Goal: Task Accomplishment & Management: Complete application form

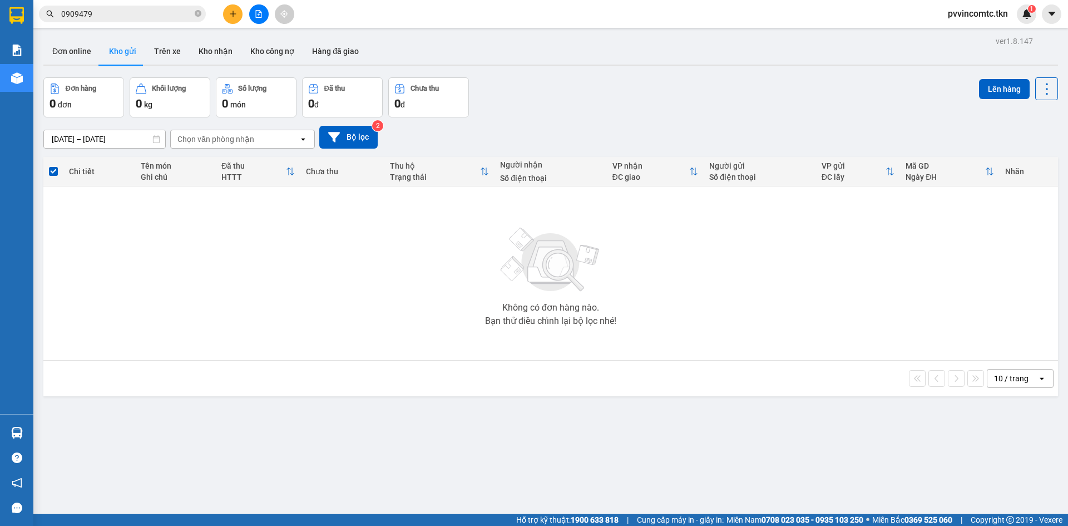
click at [39, 433] on div "ver 1.8.147 Đơn online Kho gửi Trên xe Kho nhận Kho công nợ Hàng đã giao Đơn hà…" at bounding box center [551, 296] width 1024 height 526
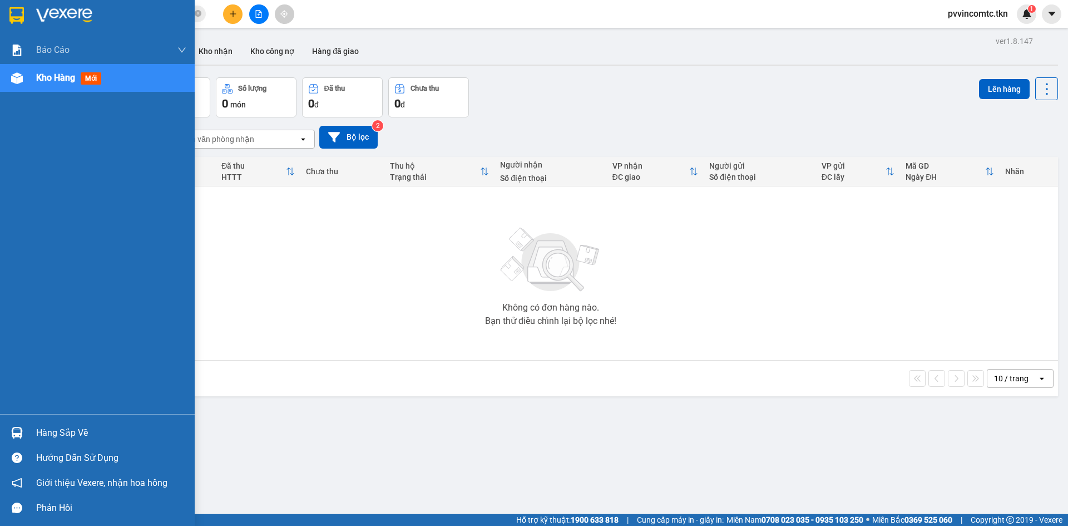
click at [22, 438] on div at bounding box center [16, 432] width 19 height 19
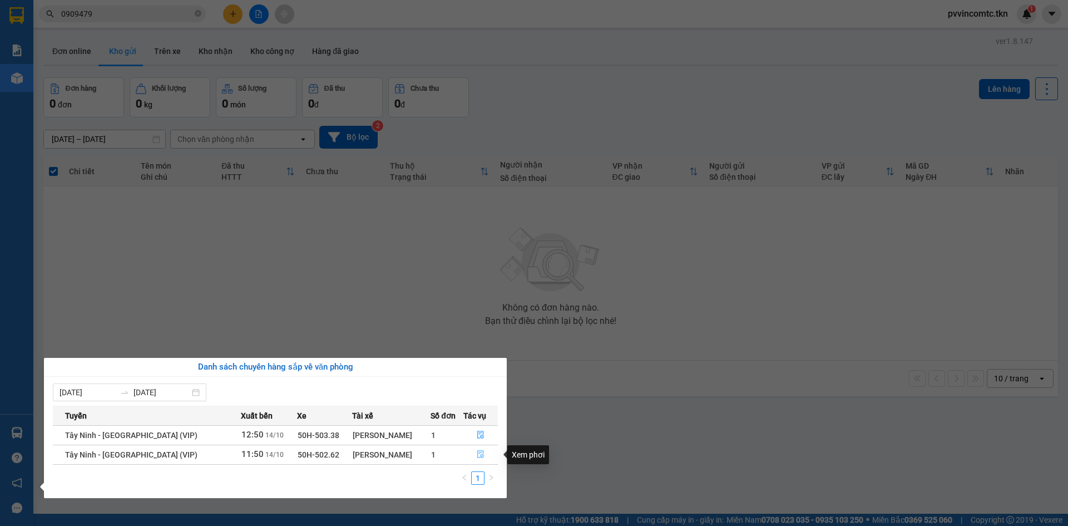
click at [486, 457] on button "button" at bounding box center [480, 455] width 33 height 18
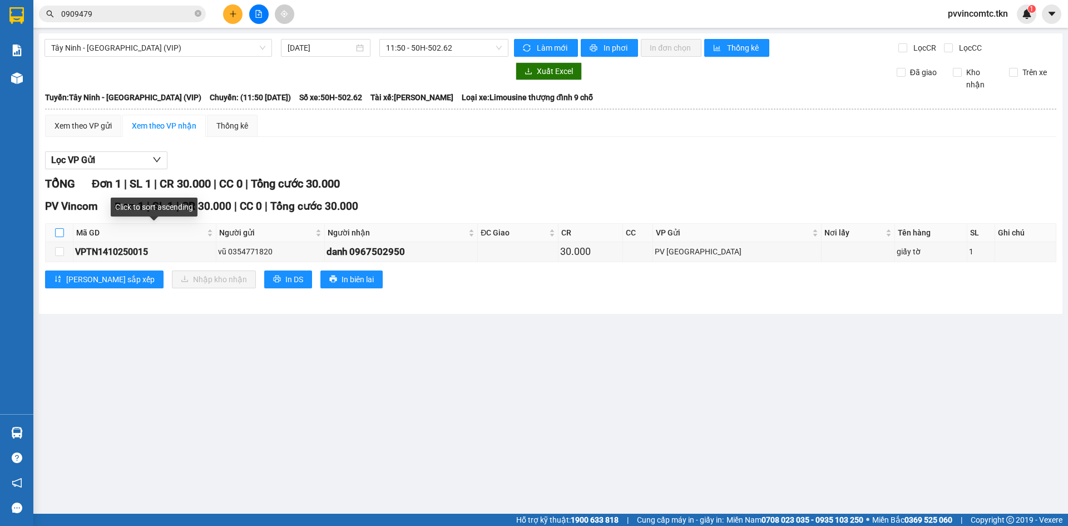
click at [55, 235] on input "checkbox" at bounding box center [59, 232] width 9 height 9
checkbox input "true"
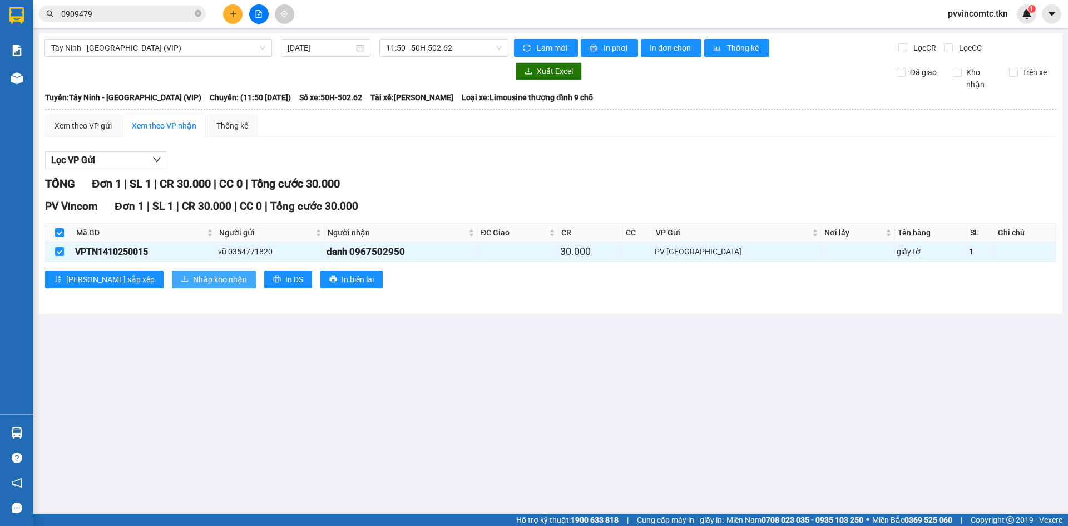
click at [193, 278] on span "Nhập kho nhận" at bounding box center [220, 279] width 54 height 12
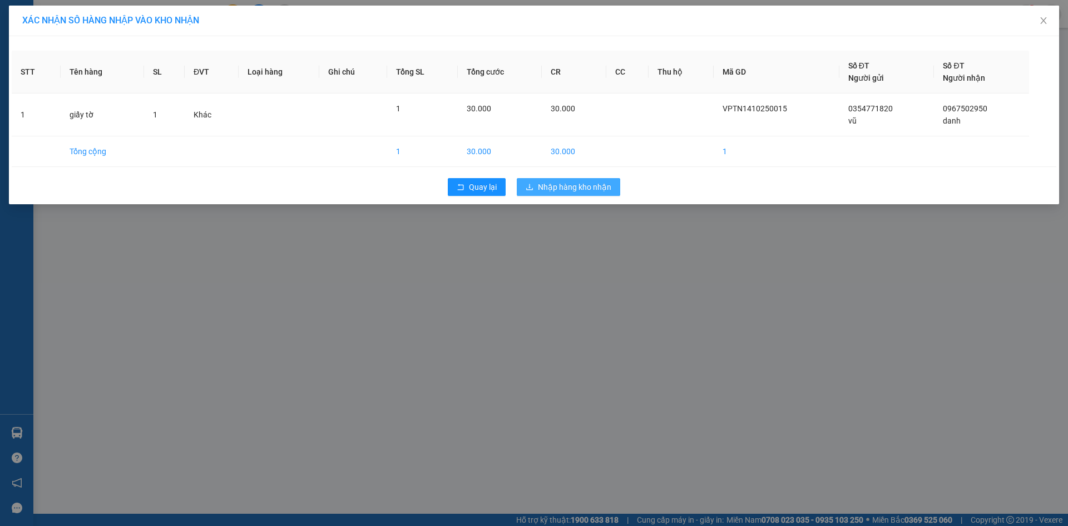
click at [555, 189] on span "Nhập hàng kho nhận" at bounding box center [574, 187] width 73 height 12
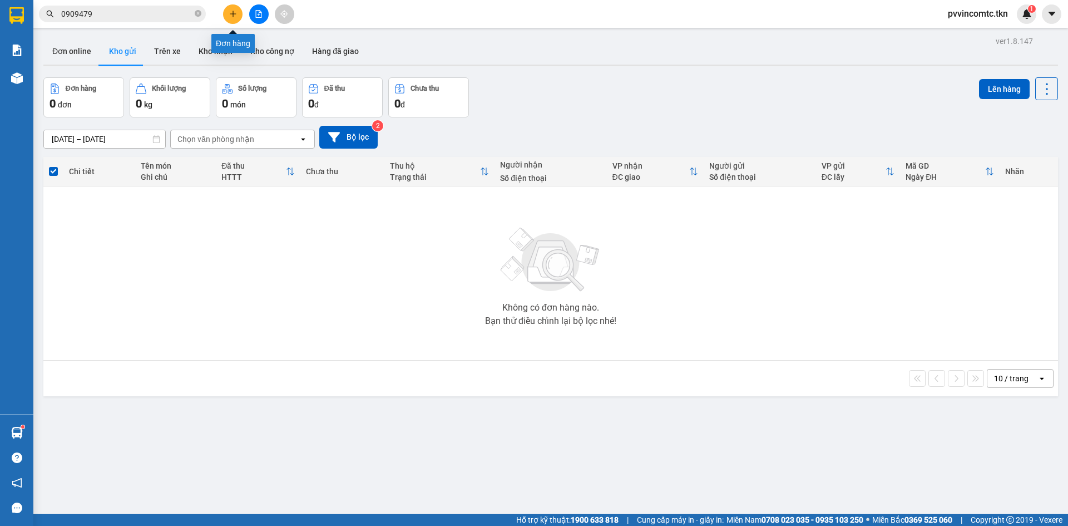
click at [231, 21] on button at bounding box center [232, 13] width 19 height 19
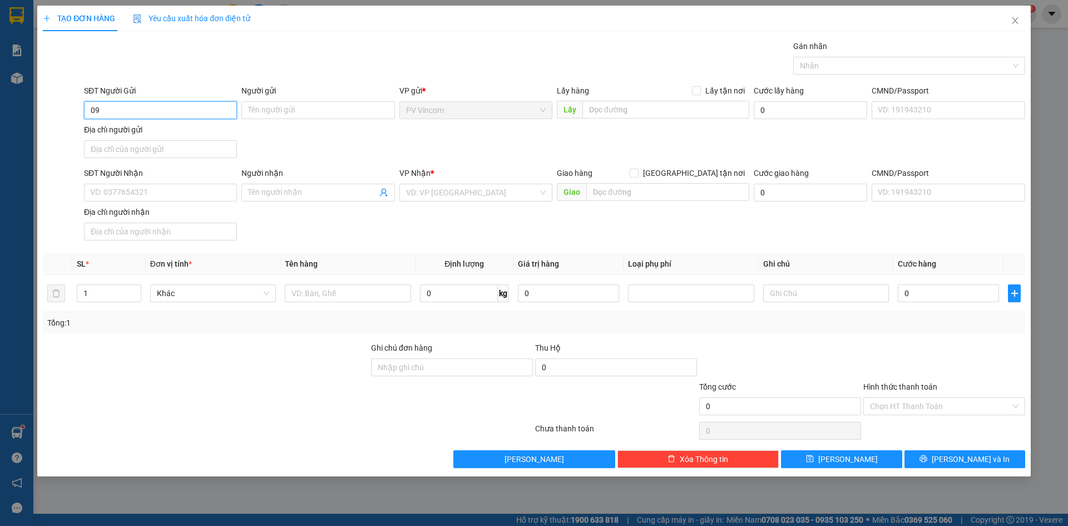
type input "0"
click at [196, 131] on div "0364283096 - ZOCKER" at bounding box center [161, 132] width 140 height 12
type input "0364283096"
type input "ZOCKER"
type input "0969077979"
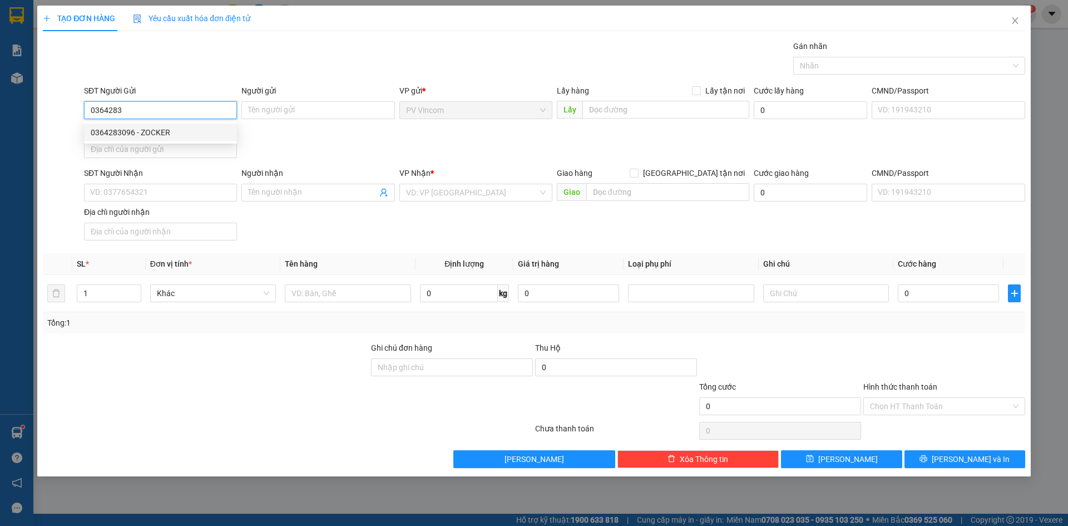
type input "PEEKABOO"
type input "50.000"
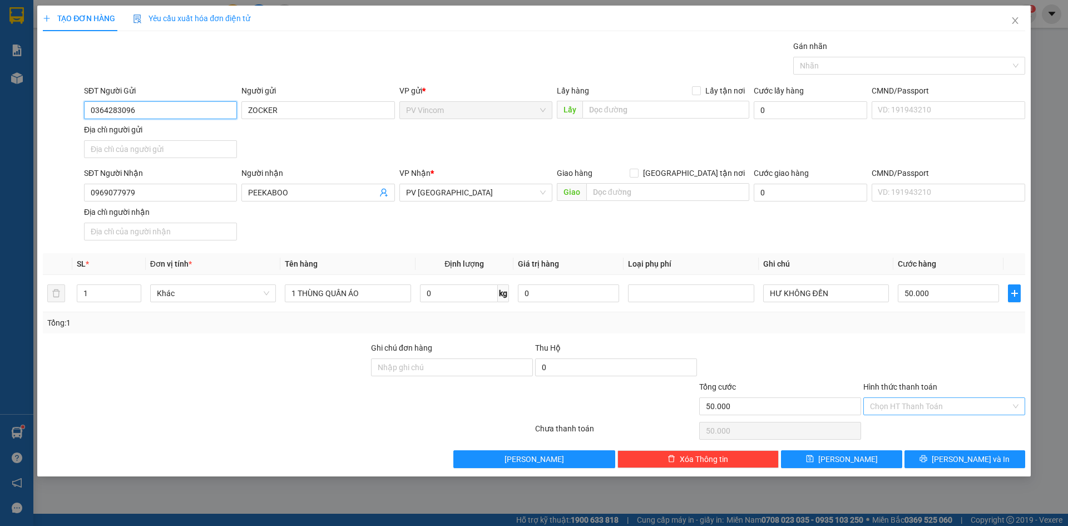
type input "0364283096"
click at [938, 408] on input "Hình thức thanh toán" at bounding box center [940, 406] width 141 height 17
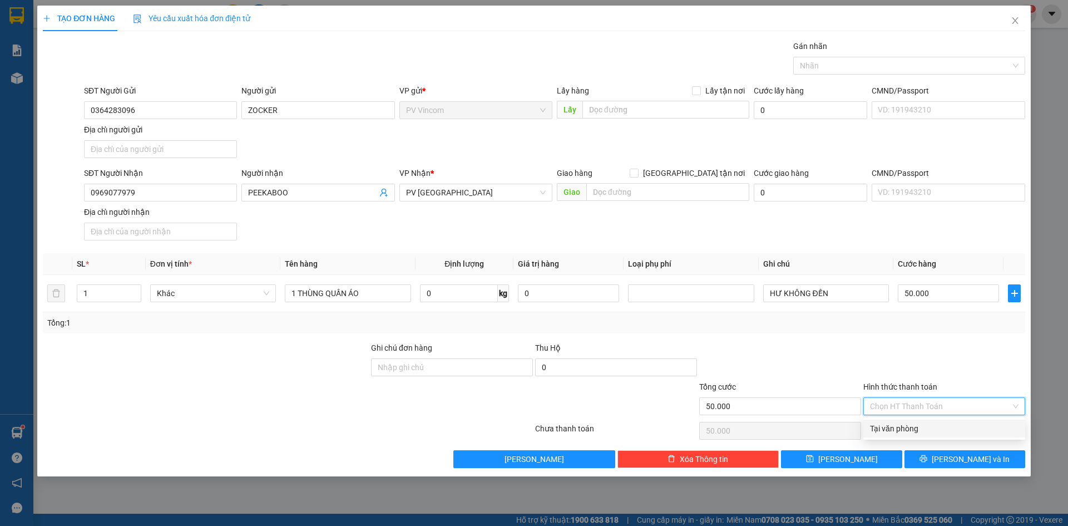
click at [922, 427] on div "Tại văn phòng" at bounding box center [944, 428] width 149 height 12
type input "0"
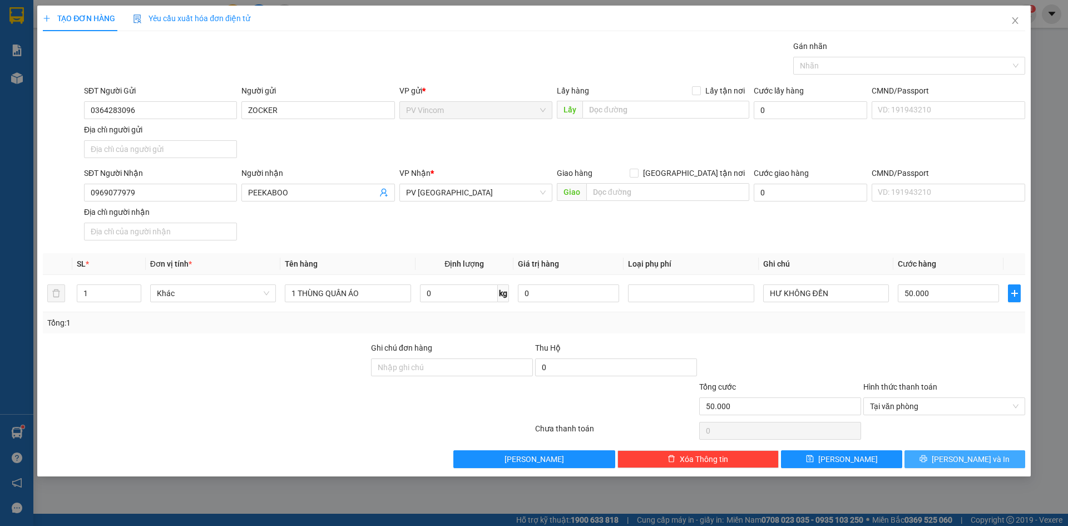
click at [948, 458] on button "[PERSON_NAME] và In" at bounding box center [965, 459] width 121 height 18
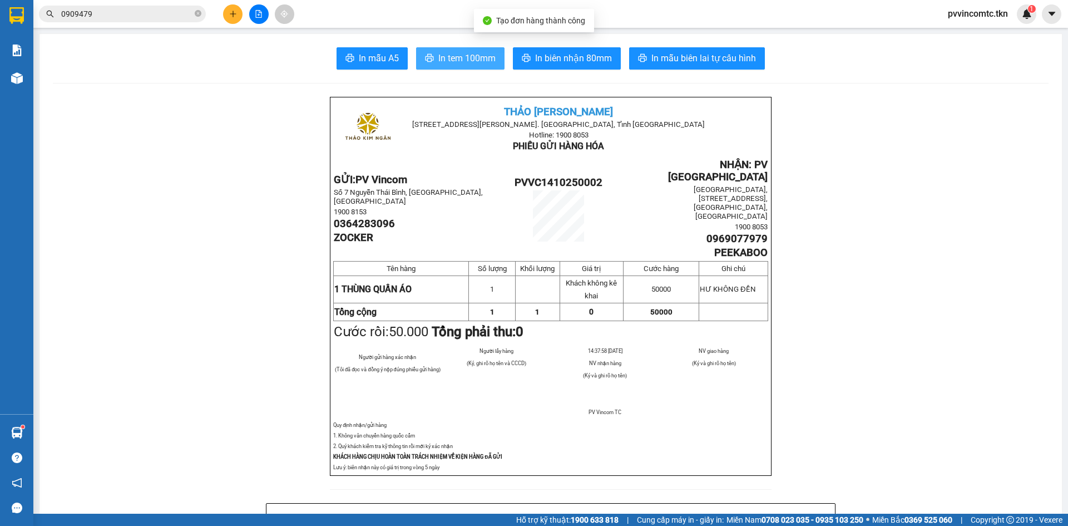
click at [452, 57] on span "In tem 100mm" at bounding box center [466, 58] width 57 height 14
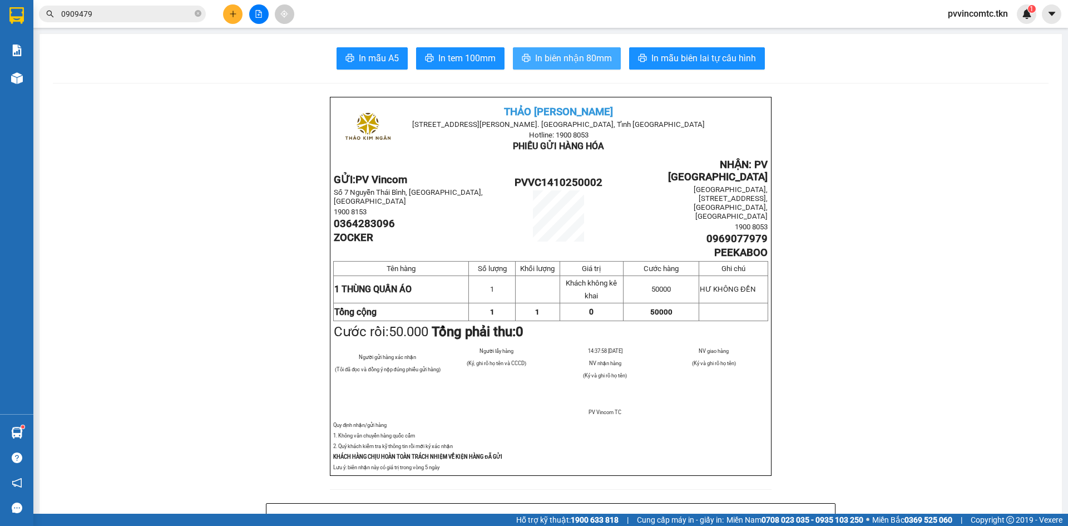
click at [549, 58] on span "In biên nhận 80mm" at bounding box center [573, 58] width 77 height 14
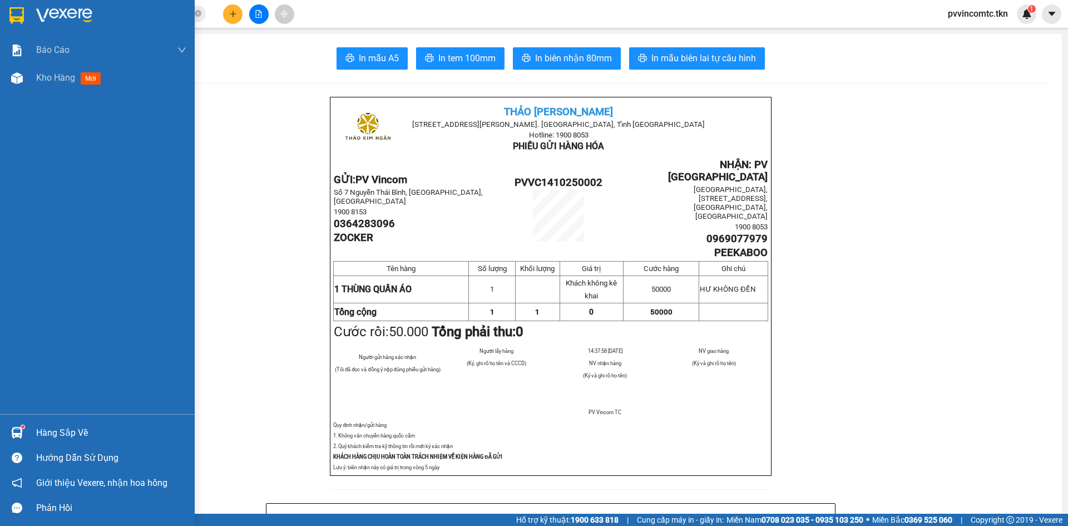
click at [48, 433] on div "Hàng sắp về" at bounding box center [111, 432] width 150 height 17
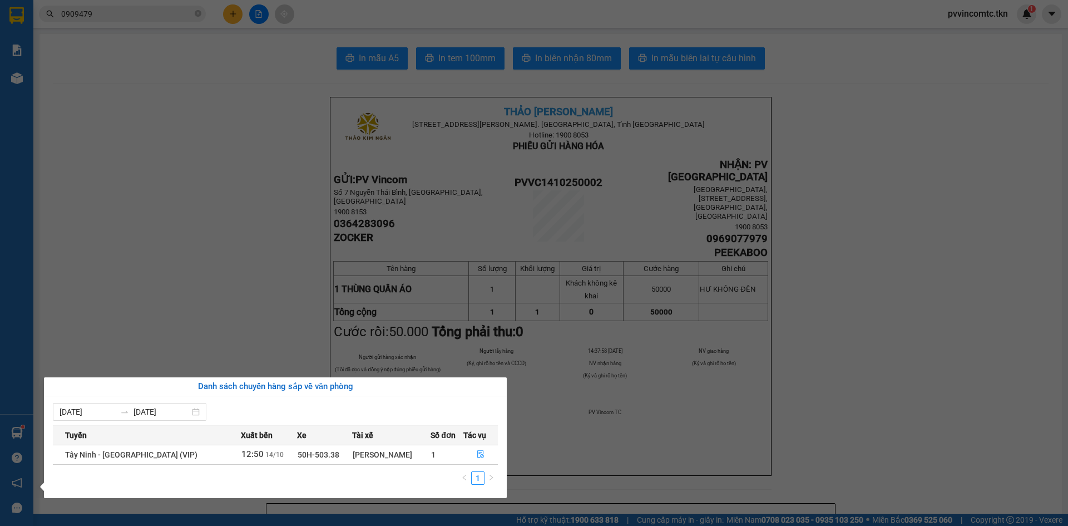
drag, startPoint x: 271, startPoint y: 312, endPoint x: 250, endPoint y: 223, distance: 91.5
click at [271, 309] on section "Kết quả tìm kiếm ( 4 ) Bộ lọc Mã ĐH Trạng thái Món hàng Thu hộ Tổng cước Chưa c…" at bounding box center [534, 263] width 1068 height 526
